Goal: Task Accomplishment & Management: Use online tool/utility

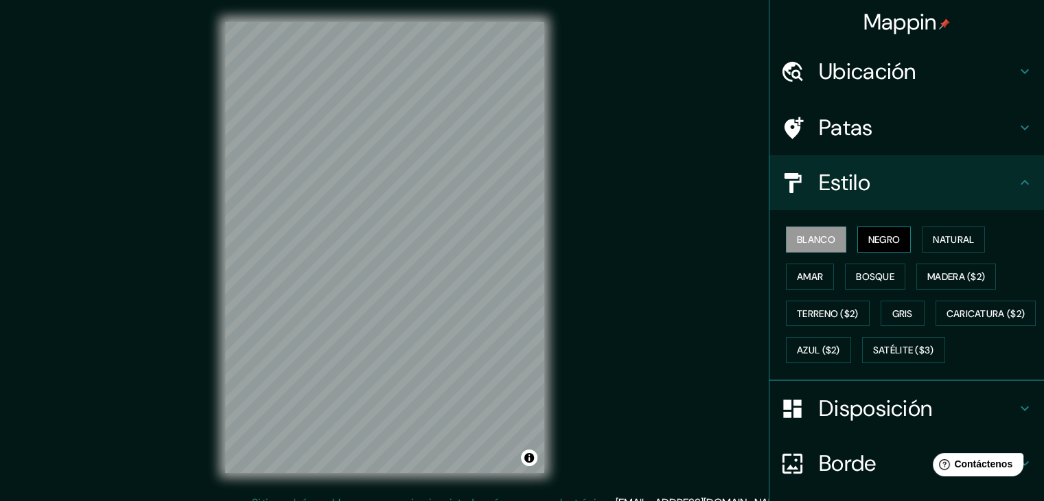
click at [880, 241] on font "Negro" at bounding box center [884, 239] width 32 height 12
click at [809, 239] on font "Blanco" at bounding box center [816, 239] width 38 height 12
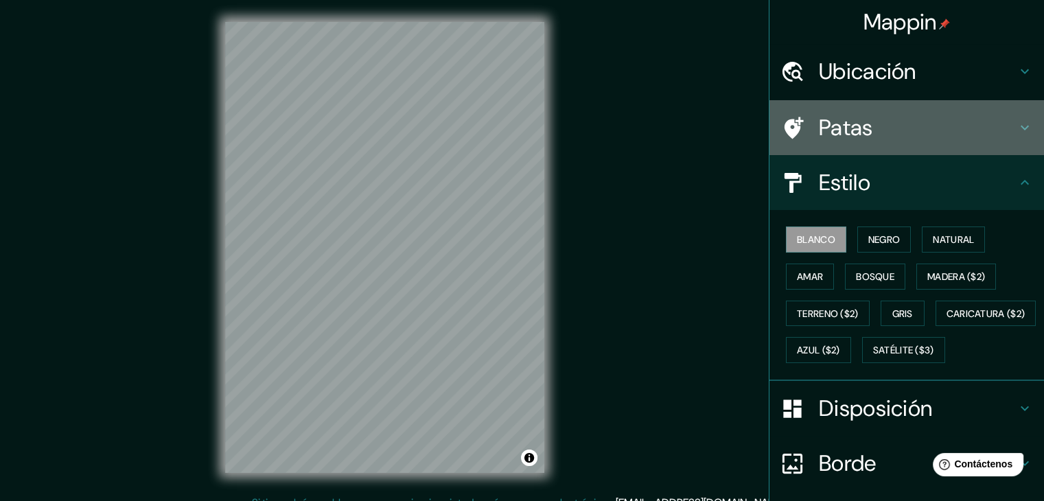
click at [974, 128] on h4 "Patas" at bounding box center [918, 127] width 198 height 27
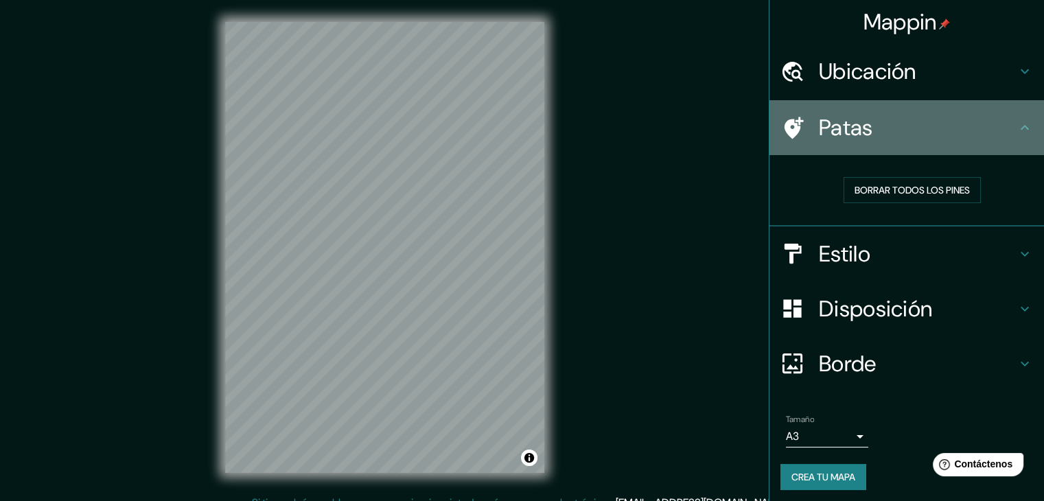
click at [974, 128] on h4 "Patas" at bounding box center [918, 127] width 198 height 27
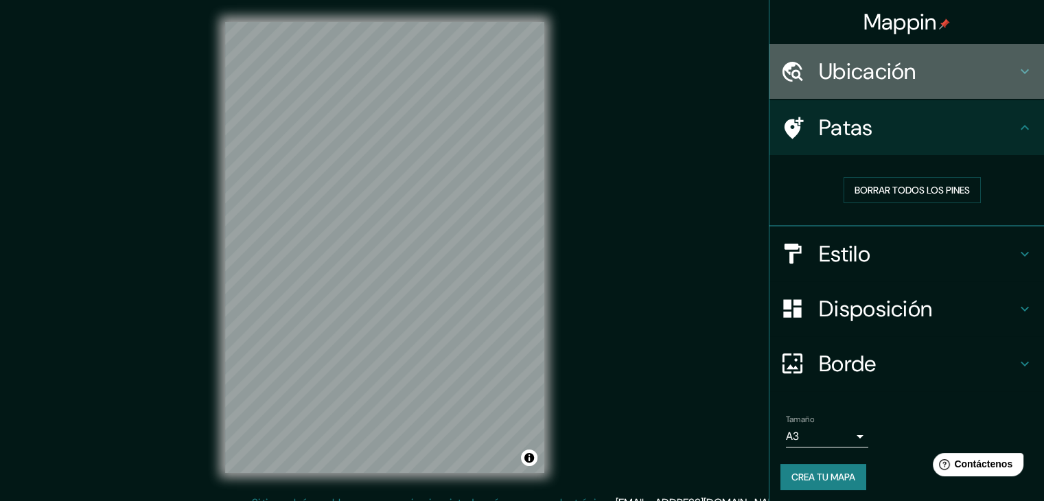
click at [934, 65] on h4 "Ubicación" at bounding box center [918, 71] width 198 height 27
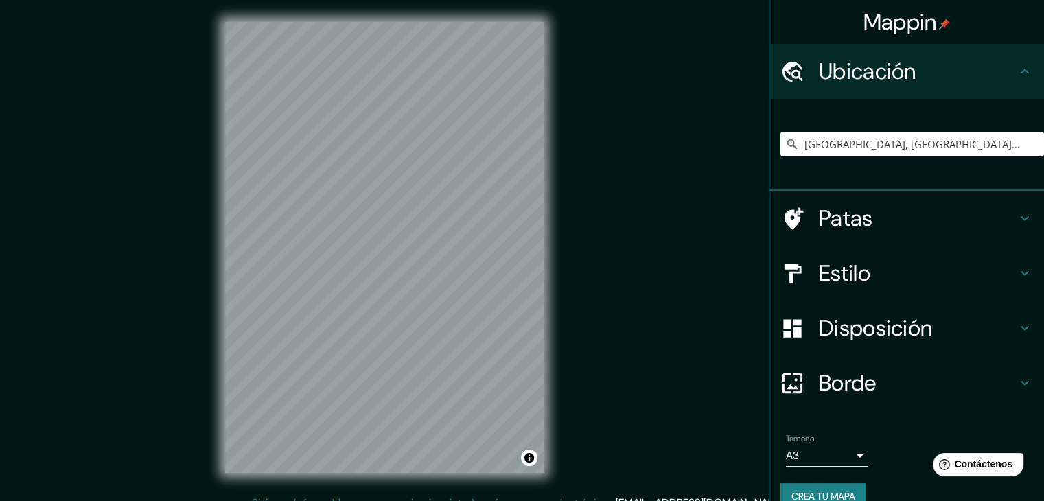
click at [934, 65] on h4 "Ubicación" at bounding box center [918, 71] width 198 height 27
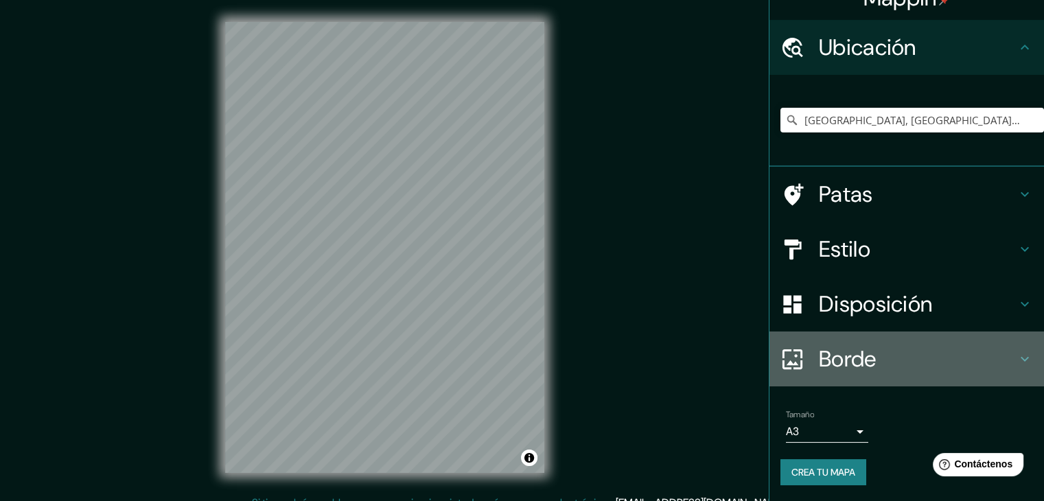
click at [897, 369] on h4 "Borde" at bounding box center [918, 358] width 198 height 27
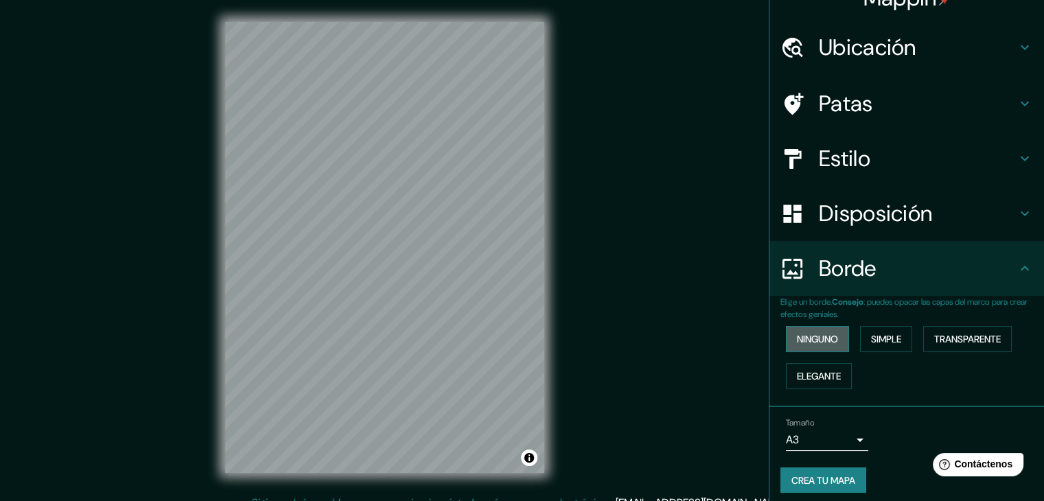
click at [797, 344] on font "Ninguno" at bounding box center [817, 339] width 41 height 12
click at [821, 336] on font "Ninguno" at bounding box center [817, 339] width 41 height 12
click at [879, 341] on font "Simple" at bounding box center [886, 339] width 30 height 12
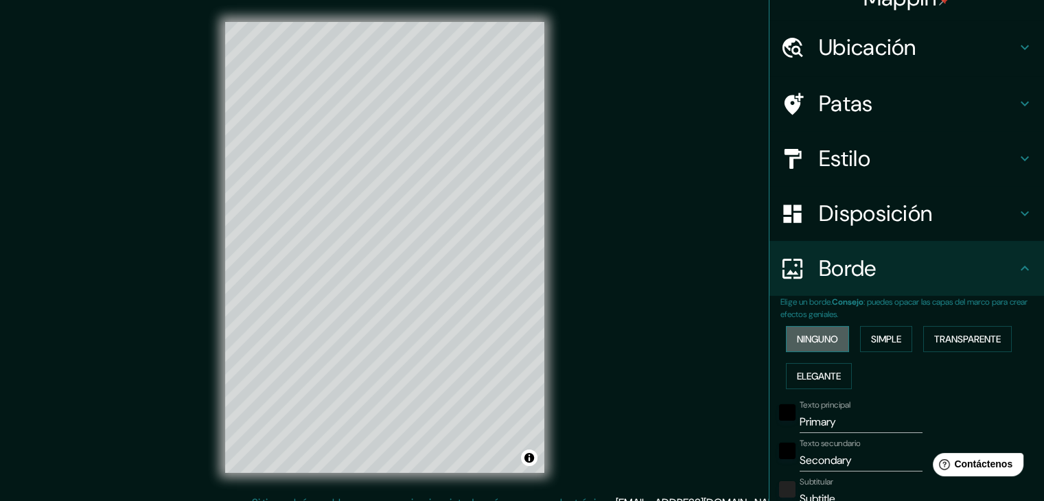
click at [817, 340] on font "Ninguno" at bounding box center [817, 339] width 41 height 12
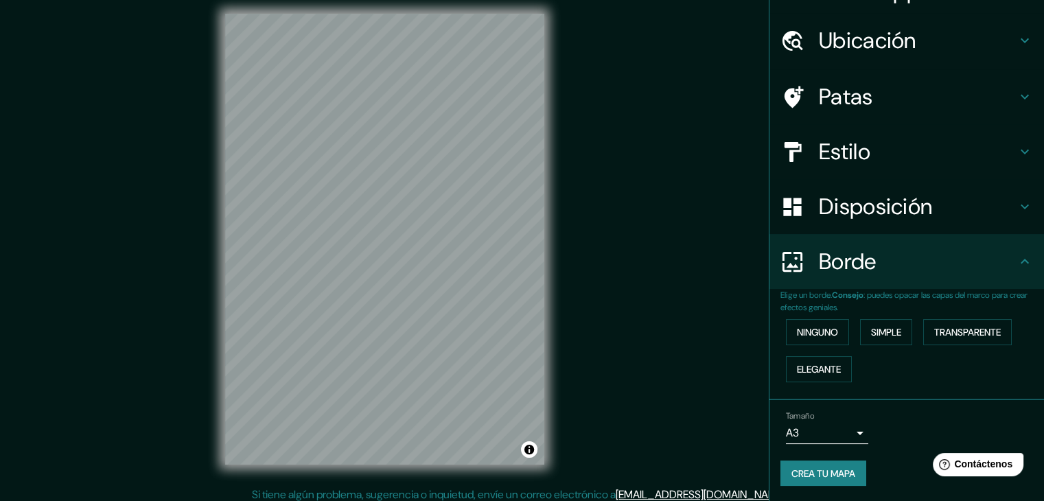
scroll to position [16, 0]
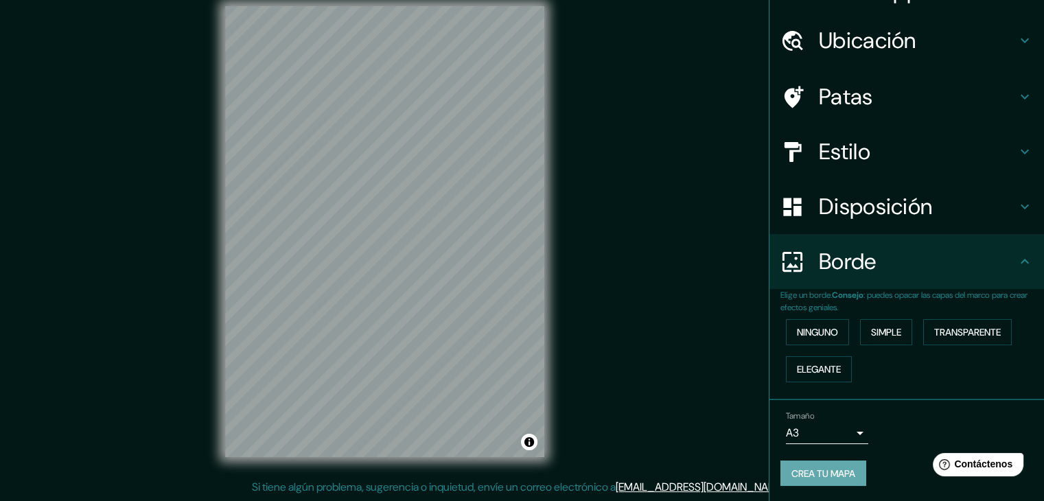
click at [837, 477] on font "Crea tu mapa" at bounding box center [823, 473] width 64 height 12
click at [828, 471] on div "Crea tu mapa" at bounding box center [906, 473] width 253 height 26
click at [911, 421] on div "Tamaño A3 a4" at bounding box center [906, 428] width 253 height 44
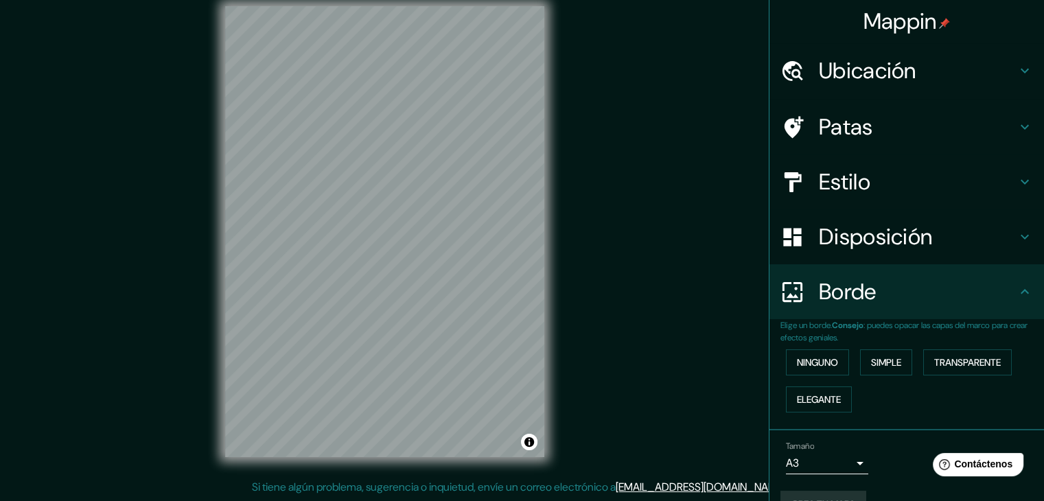
scroll to position [0, 0]
drag, startPoint x: 612, startPoint y: 313, endPoint x: 655, endPoint y: 342, distance: 52.3
click at [655, 342] on div "Mappin Ubicación [GEOGRAPHIC_DATA], [GEOGRAPHIC_DATA], [GEOGRAPHIC_DATA] [GEOGR…" at bounding box center [522, 242] width 1044 height 517
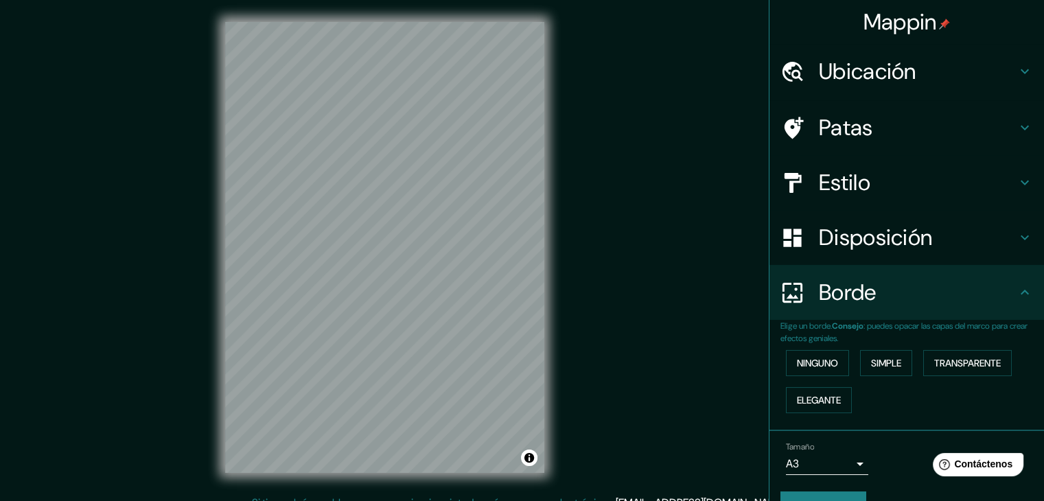
click at [917, 82] on h4 "Ubicación" at bounding box center [918, 71] width 198 height 27
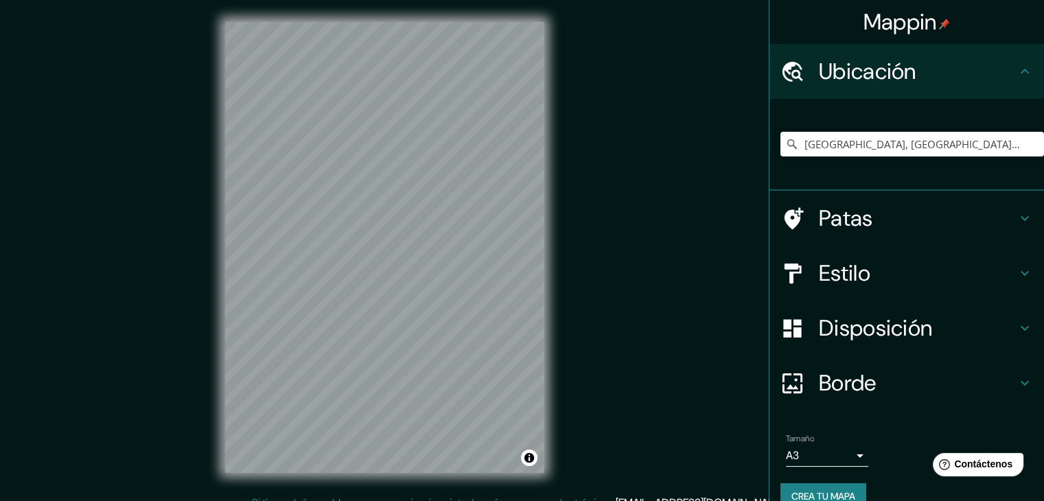
click at [917, 82] on h4 "Ubicación" at bounding box center [918, 71] width 198 height 27
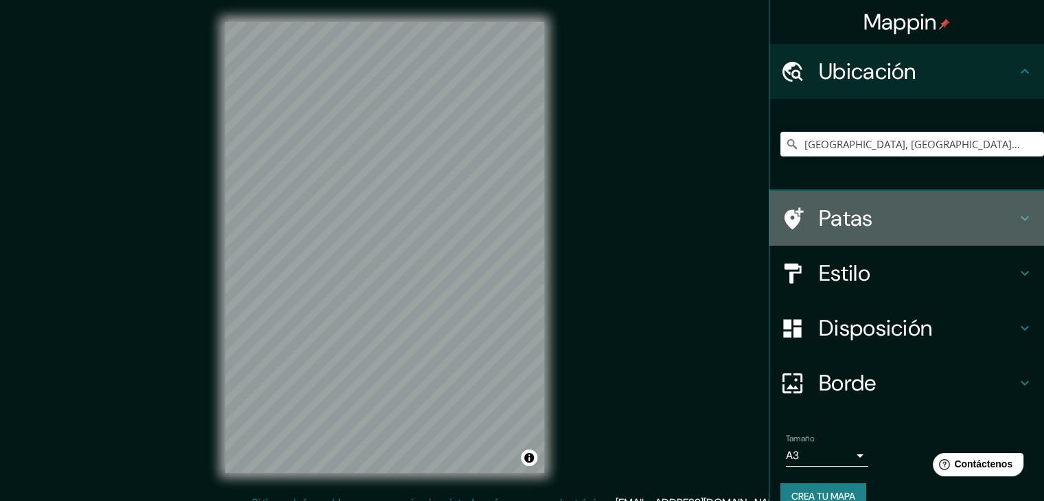
click at [898, 217] on h4 "Patas" at bounding box center [918, 217] width 198 height 27
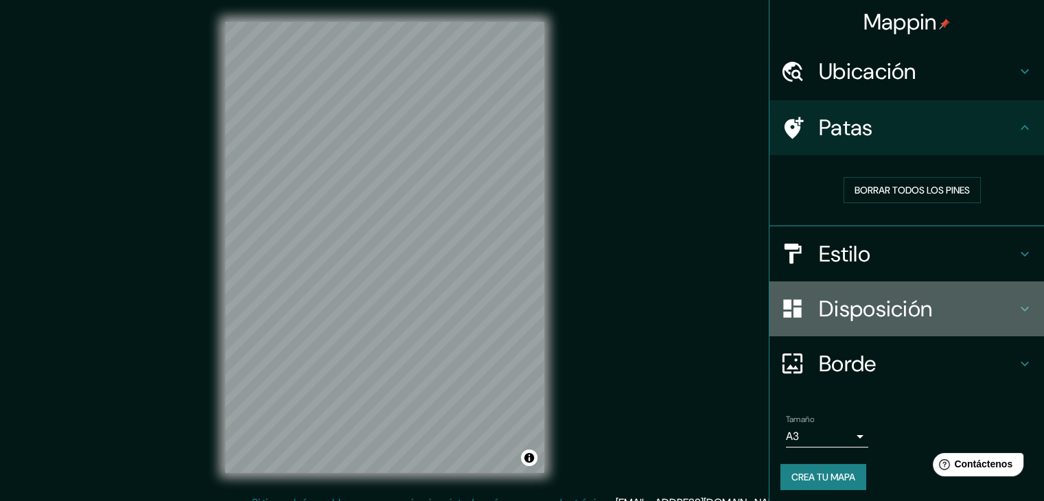
click at [896, 305] on font "Disposición" at bounding box center [875, 308] width 113 height 29
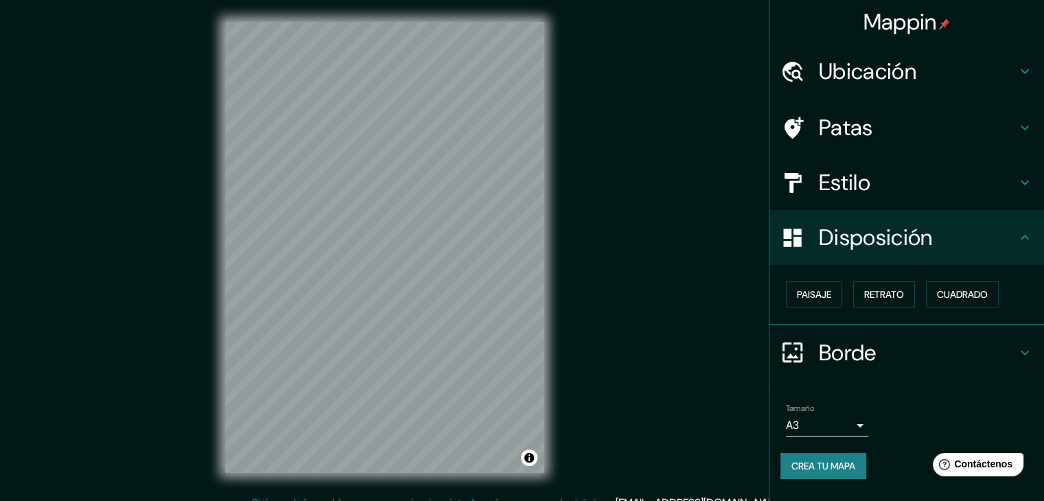
click at [907, 337] on div "Borde" at bounding box center [906, 352] width 274 height 55
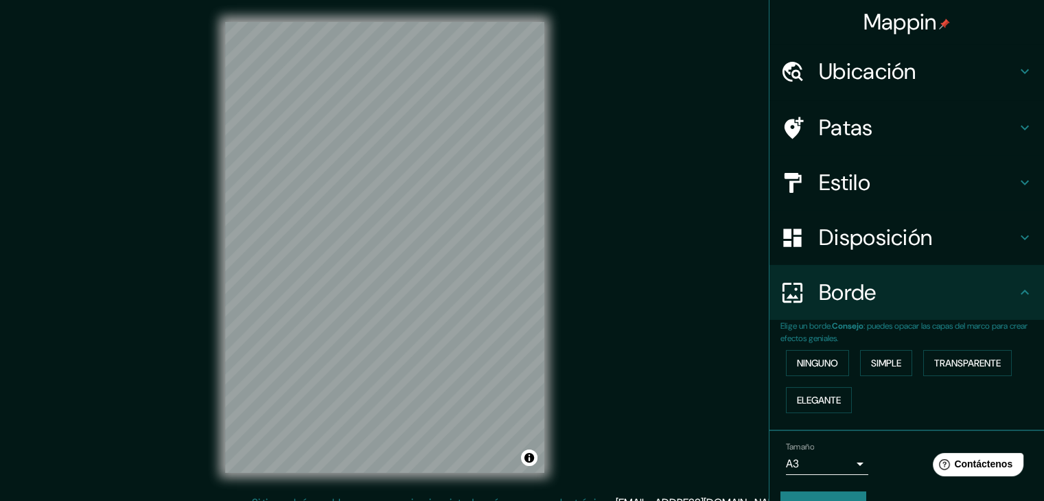
click at [906, 320] on font ": puedes opacar las capas del marco para crear efectos geniales." at bounding box center [903, 331] width 247 height 23
click at [880, 238] on font "Disposición" at bounding box center [875, 237] width 113 height 29
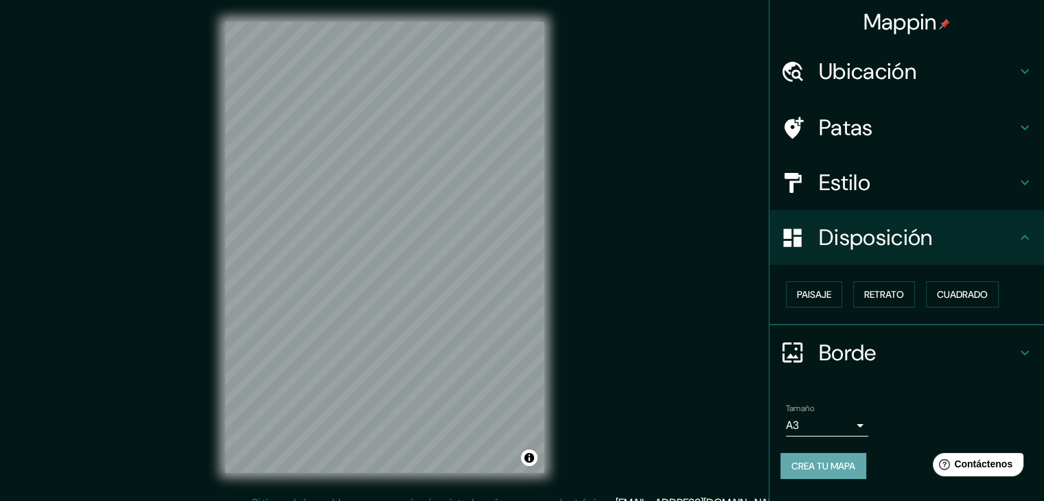
click at [848, 473] on button "Crea tu mapa" at bounding box center [823, 466] width 86 height 26
click at [528, 458] on button "Activar o desactivar atribución" at bounding box center [529, 457] width 16 height 16
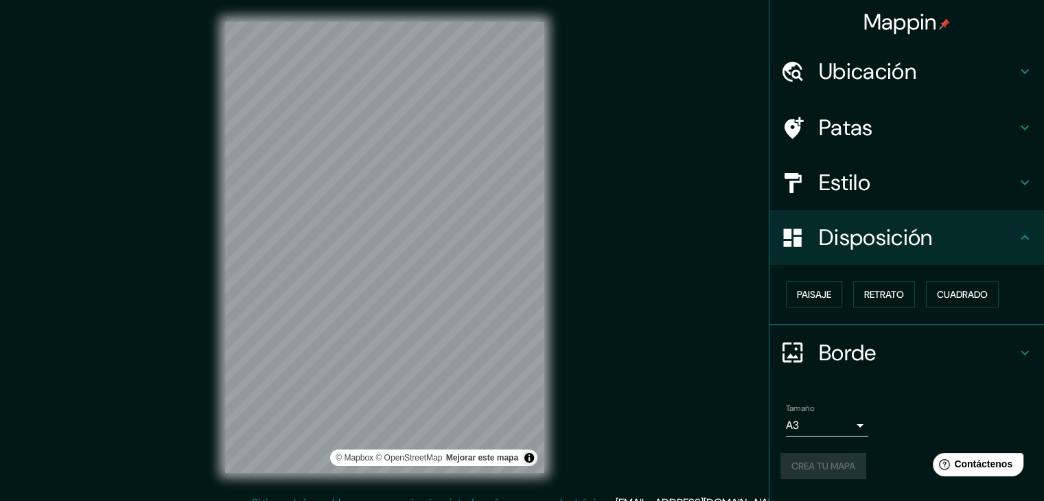
click at [865, 404] on div "Tamaño A3 a4" at bounding box center [827, 420] width 82 height 33
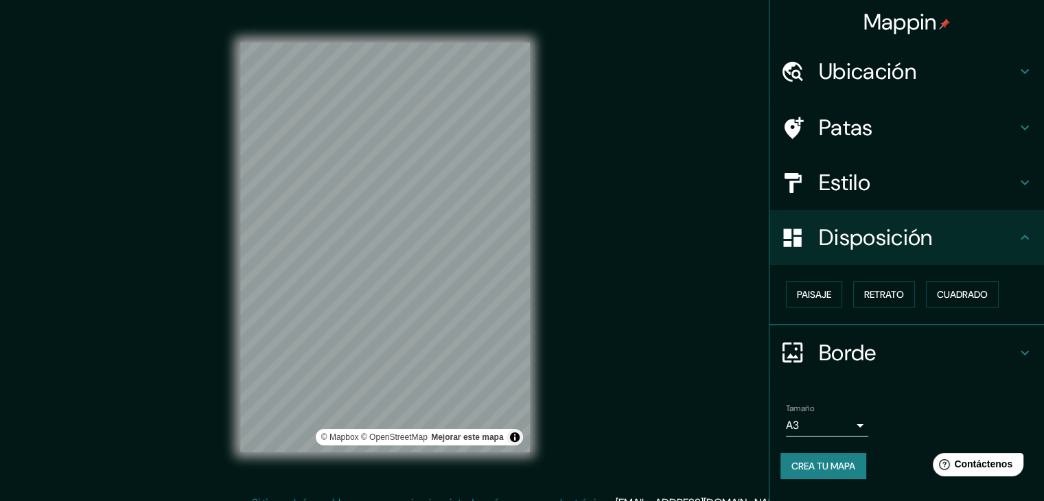
click at [645, 239] on div "Mappin Ubicación [GEOGRAPHIC_DATA], [GEOGRAPHIC_DATA], [GEOGRAPHIC_DATA] [GEOGR…" at bounding box center [522, 258] width 1044 height 517
